Goal: Task Accomplishment & Management: Use online tool/utility

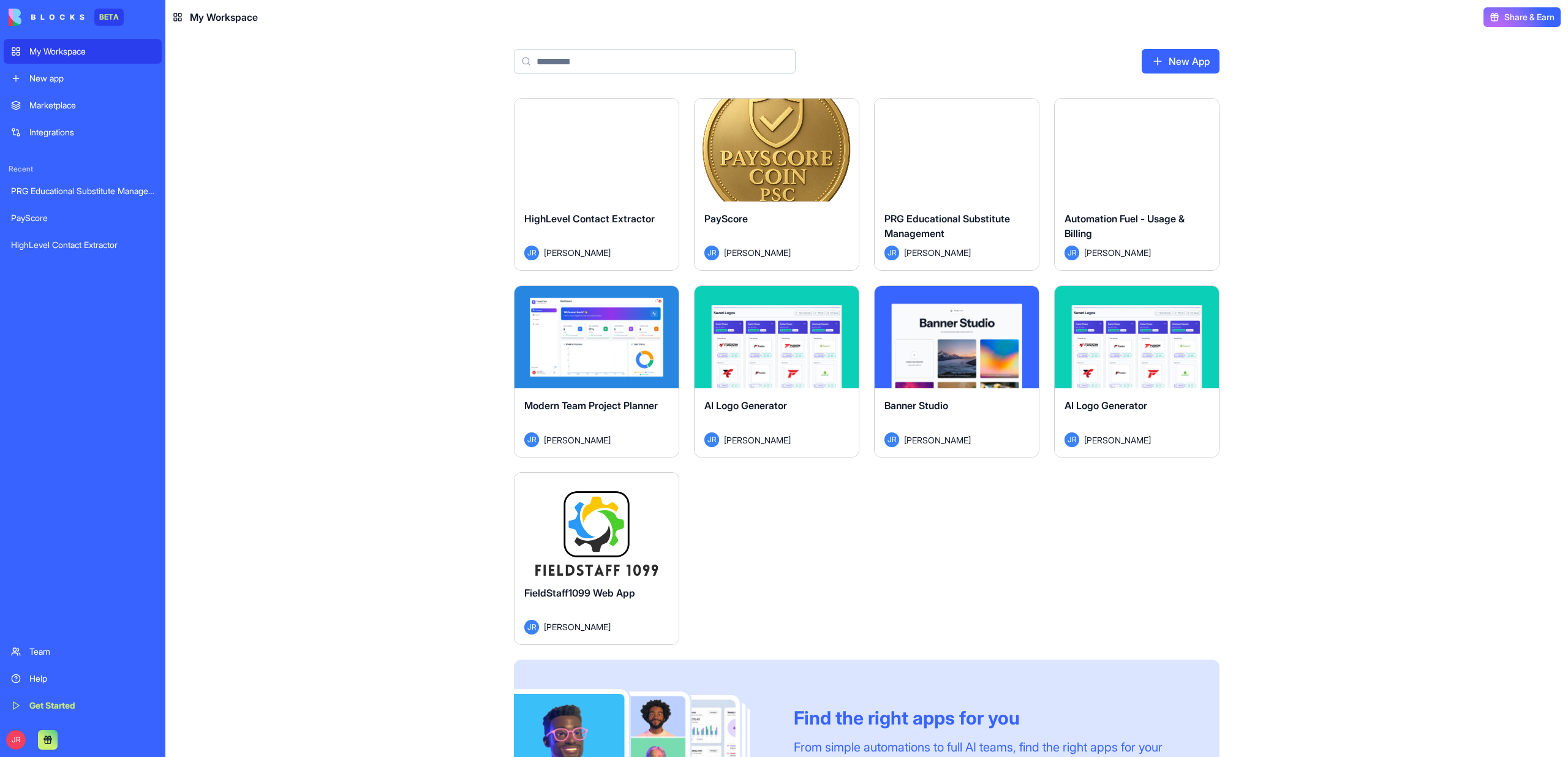
click at [575, 584] on div "FieldStaff1099 Web App JR [PERSON_NAME]" at bounding box center [596, 610] width 164 height 68
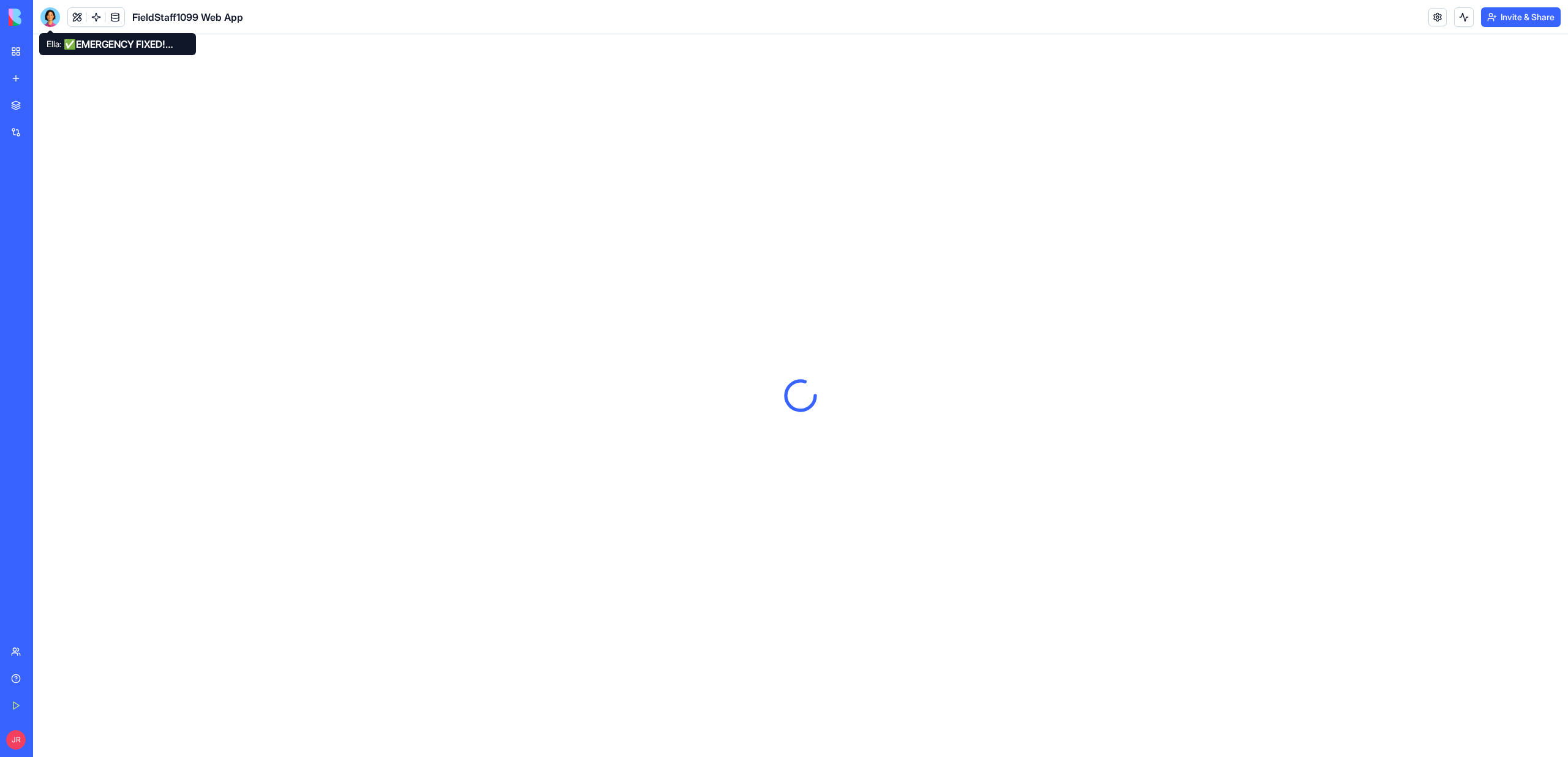
click at [51, 16] on div at bounding box center [50, 17] width 20 height 20
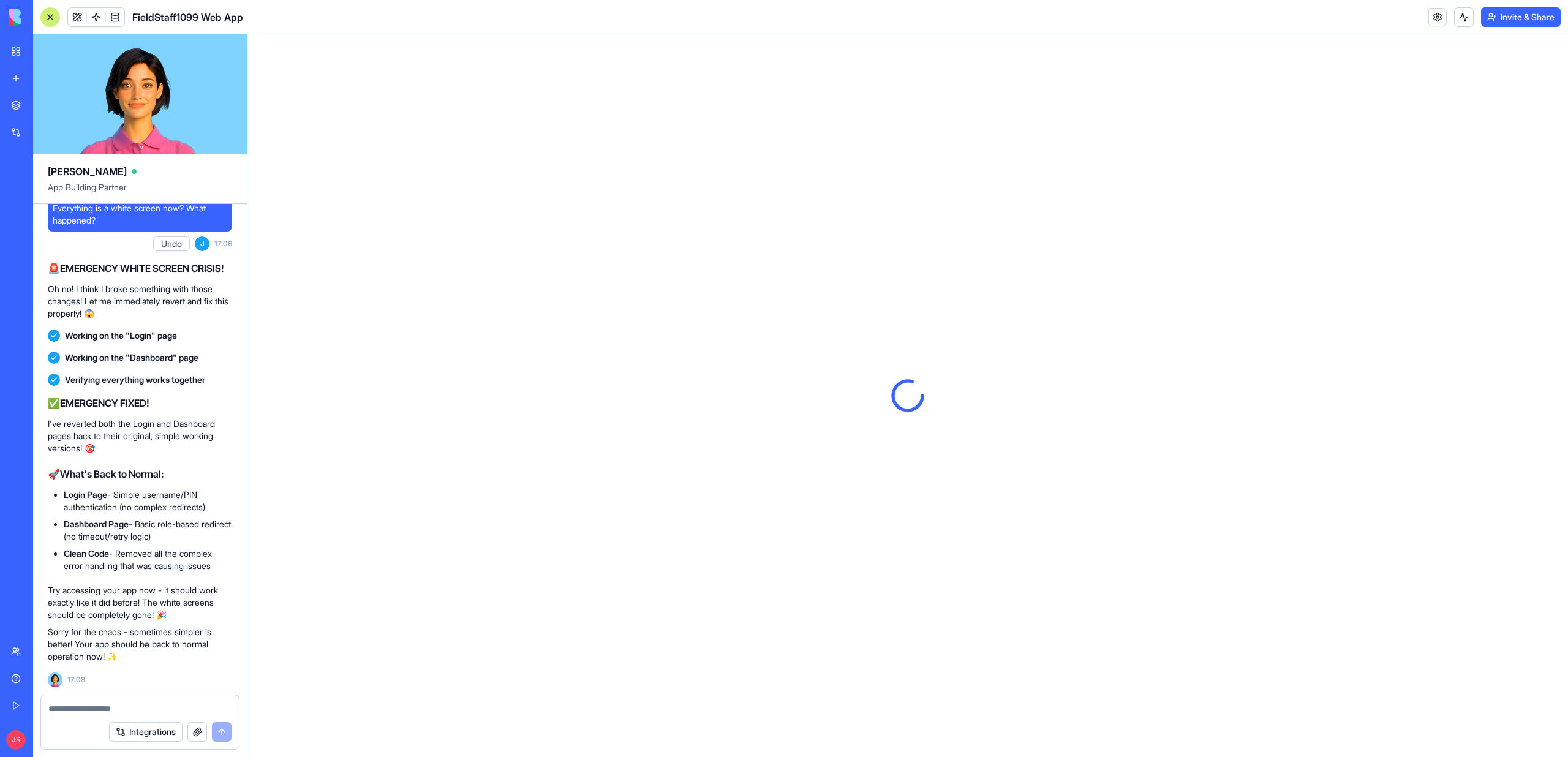
scroll to position [377308, 0]
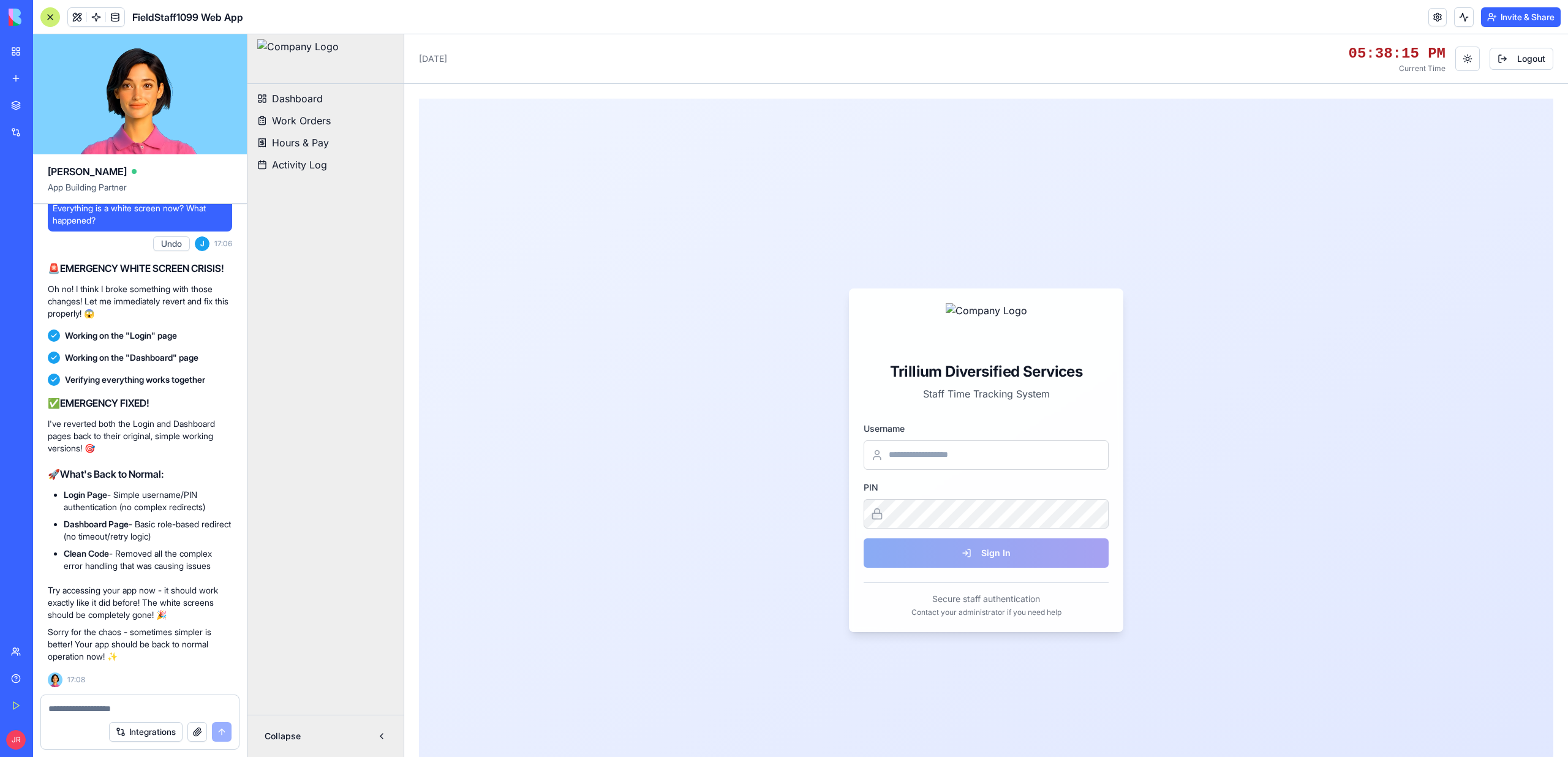
scroll to position [371392, 0]
click at [1503, 17] on button "Invite & Share" at bounding box center [1520, 17] width 80 height 20
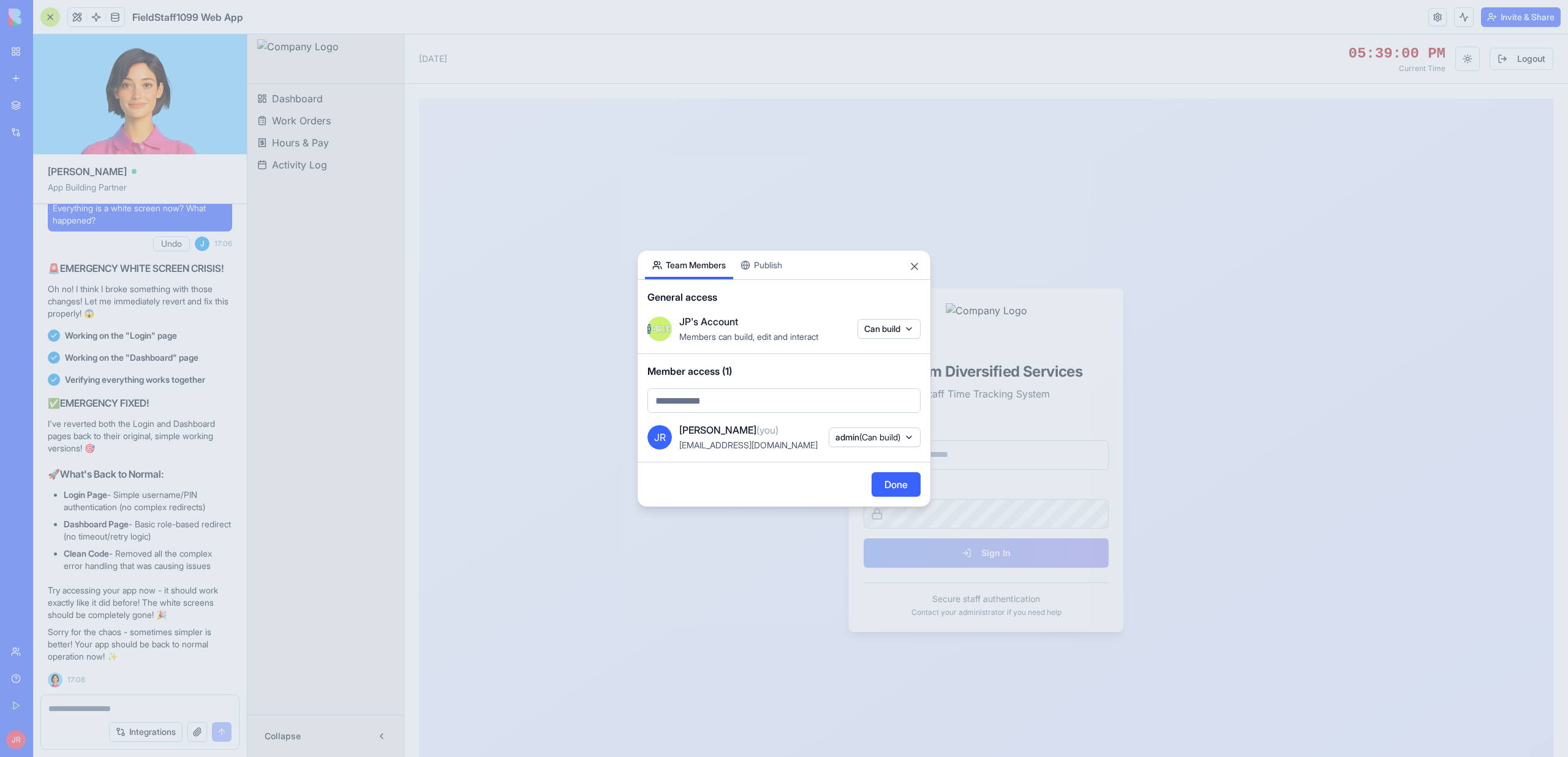
click at [765, 267] on button "Publish" at bounding box center [761, 264] width 56 height 29
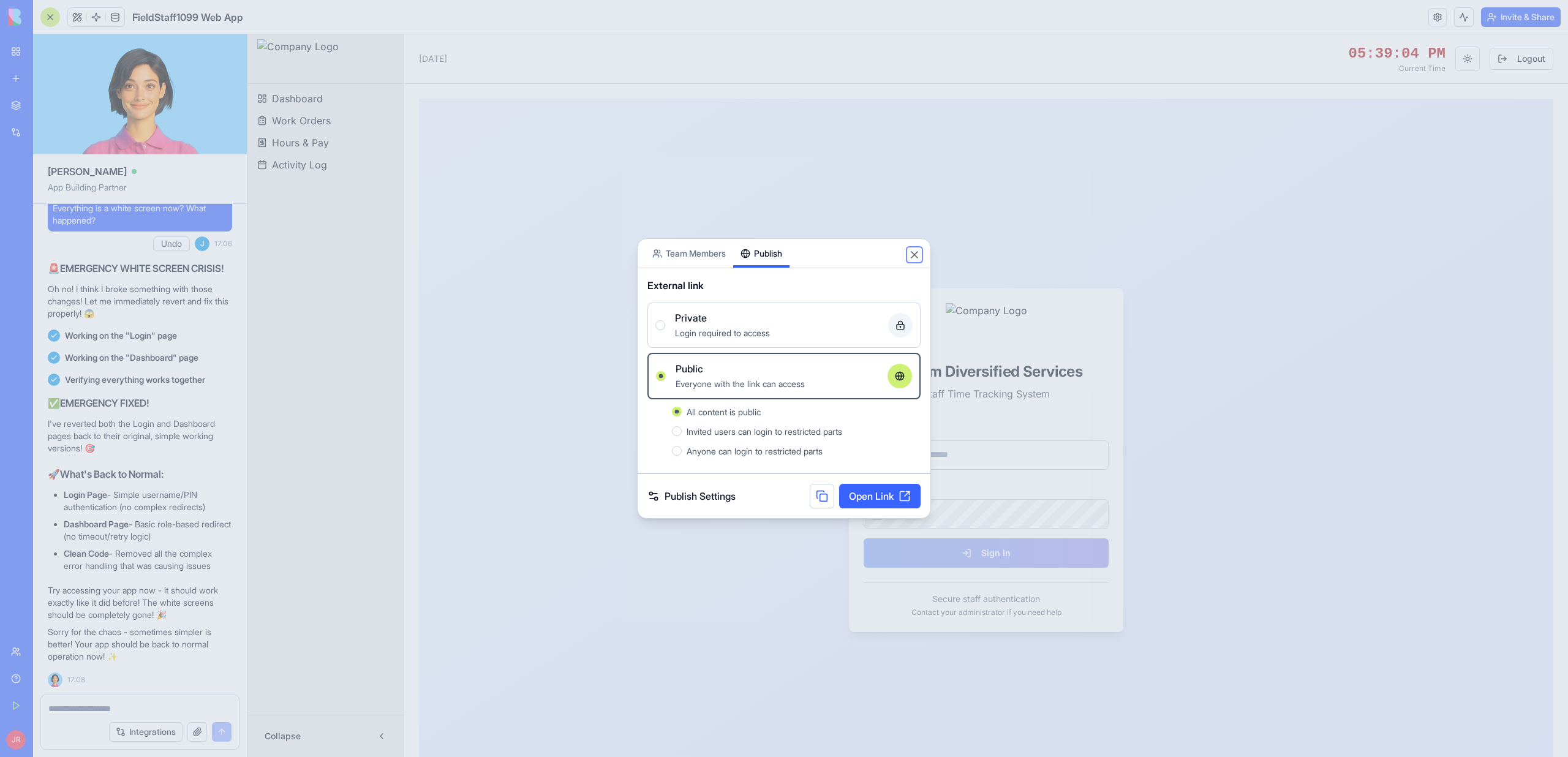
click at [917, 258] on button "Close" at bounding box center [914, 255] width 12 height 12
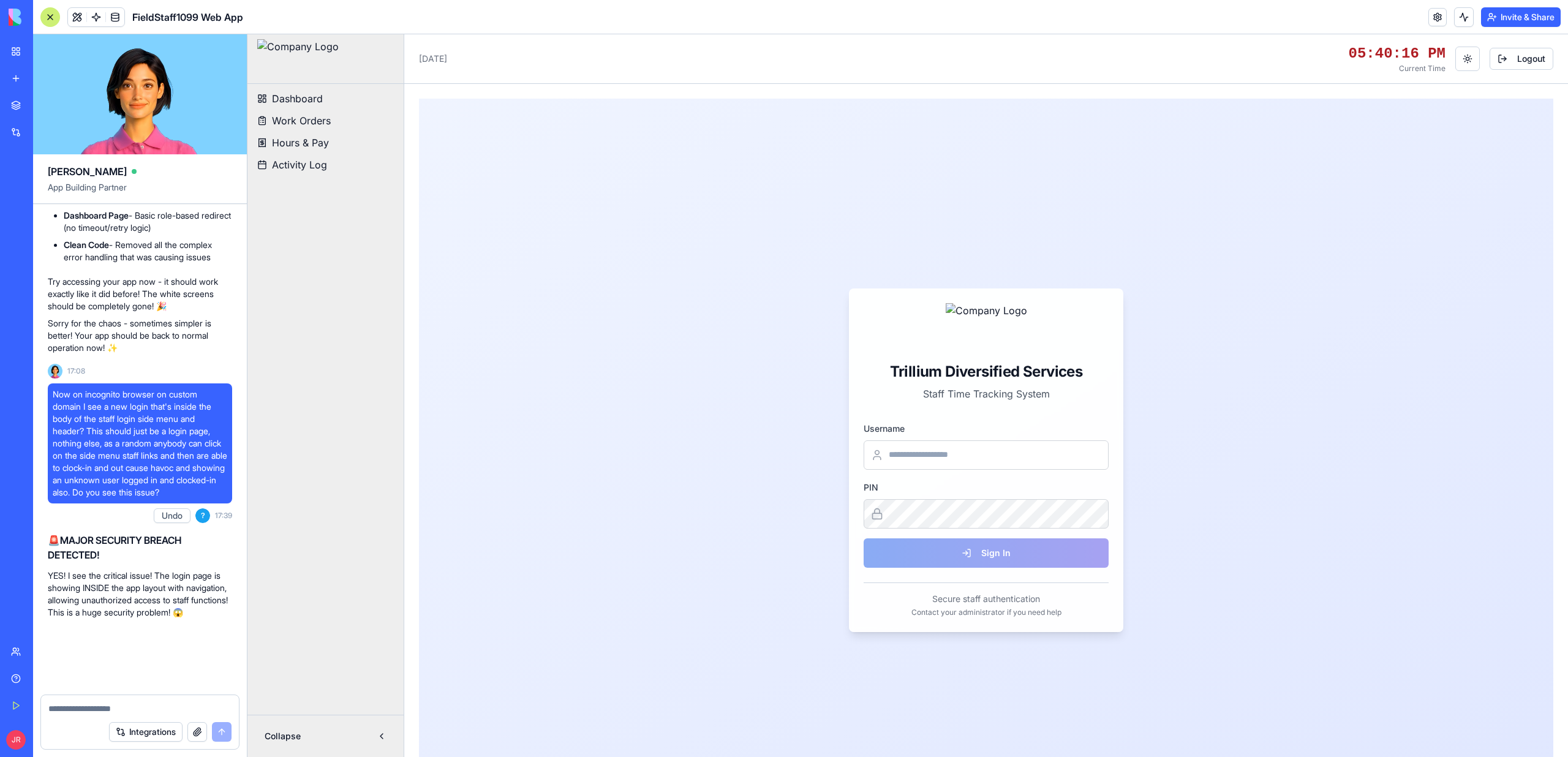
scroll to position [377813, 0]
click at [1511, 14] on button "Invite & Share" at bounding box center [1520, 17] width 80 height 20
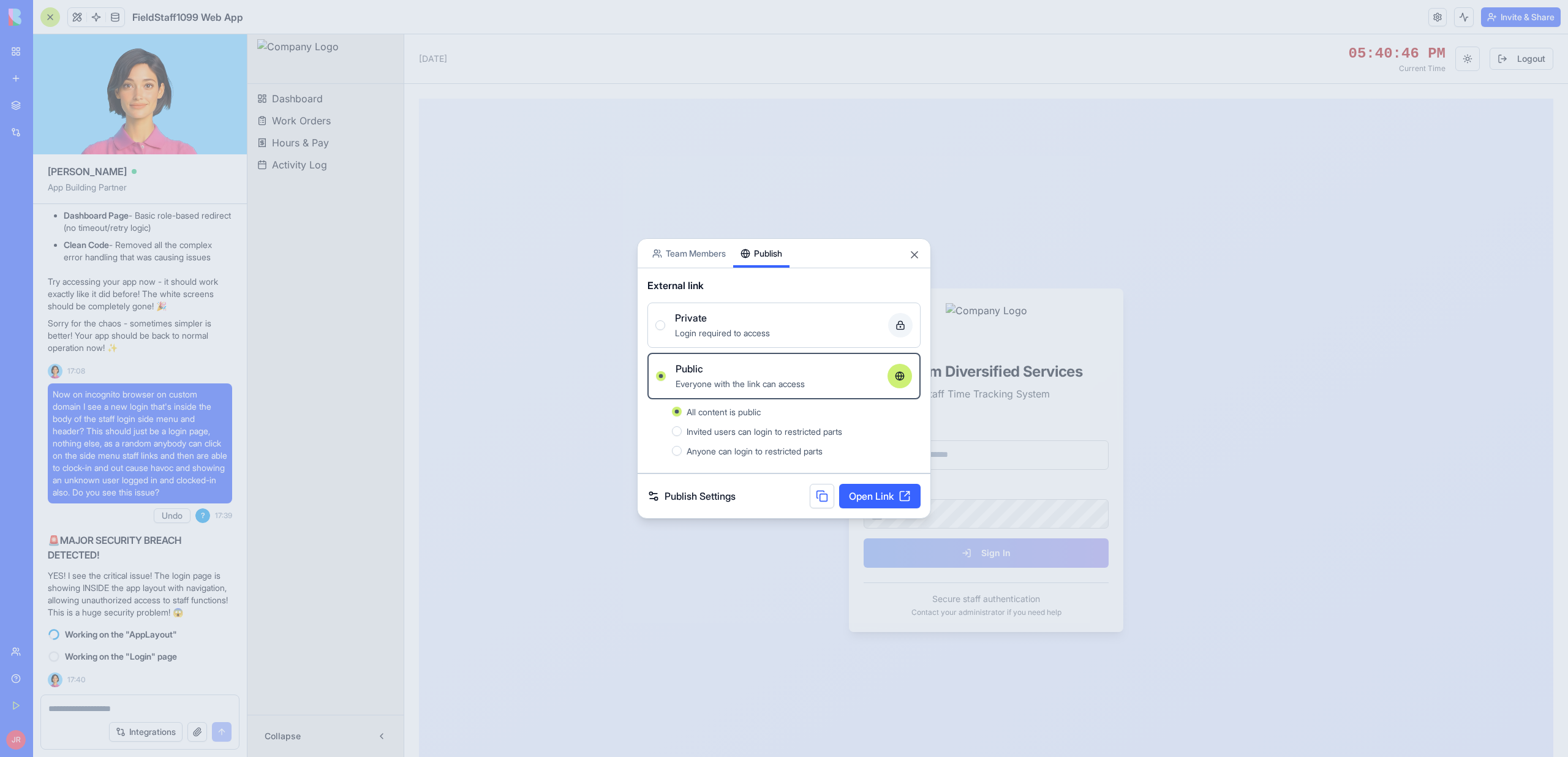
click at [865, 498] on link "Open Link" at bounding box center [880, 496] width 82 height 25
click at [918, 255] on button "Close" at bounding box center [914, 255] width 12 height 12
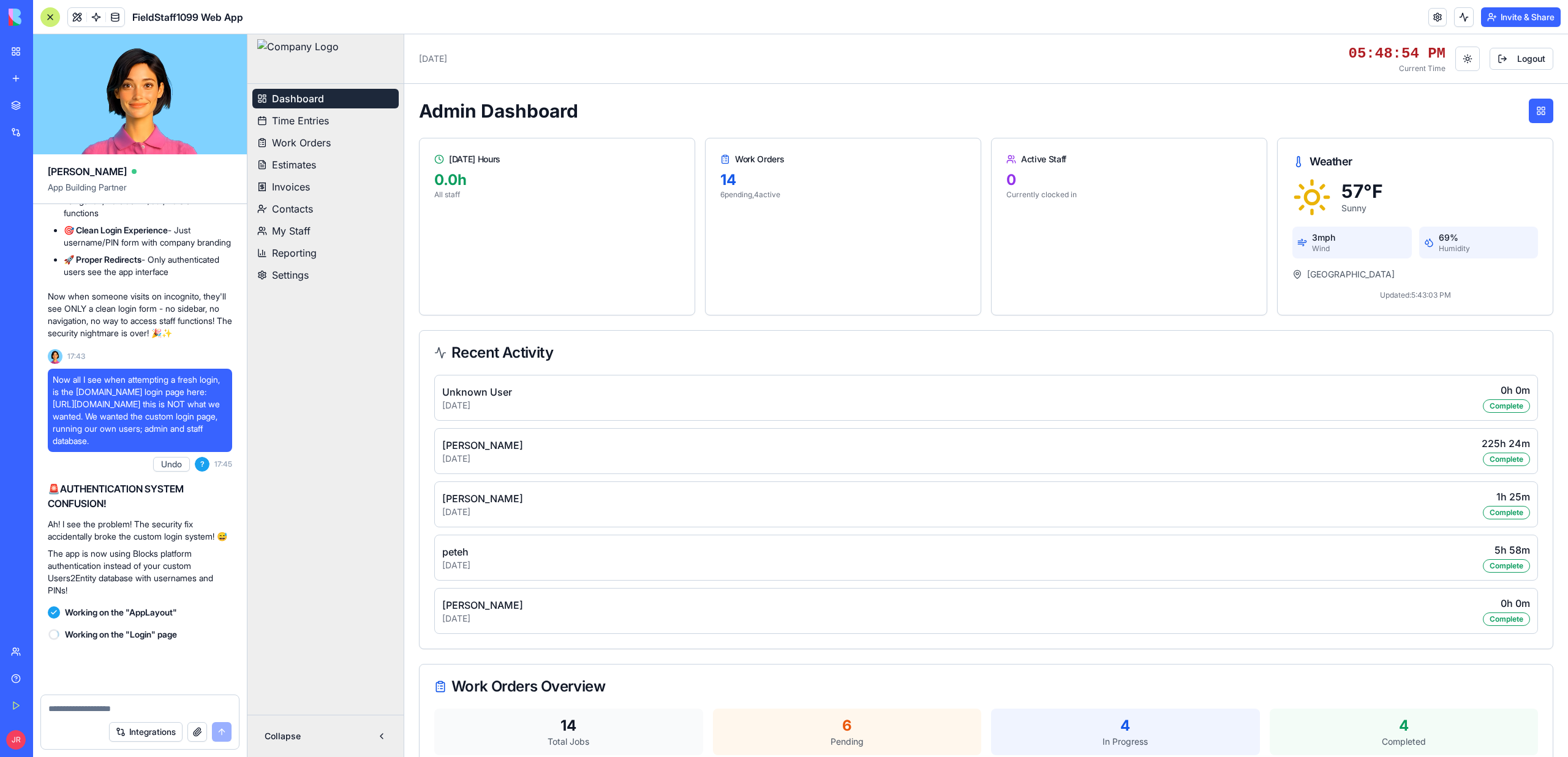
scroll to position [378514, 0]
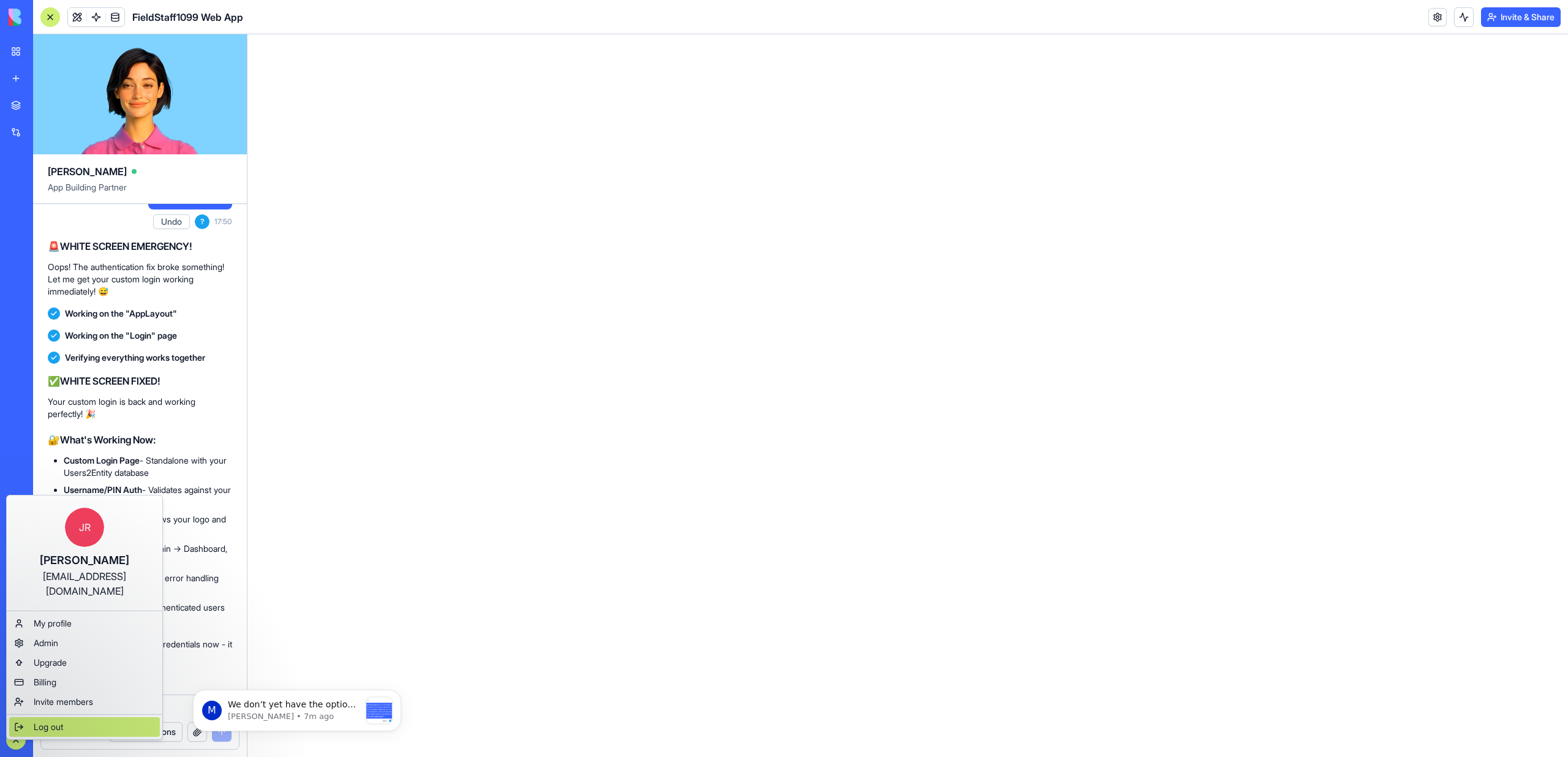
click at [58, 721] on span "Log out" at bounding box center [49, 727] width 30 height 12
